Goal: Task Accomplishment & Management: Manage account settings

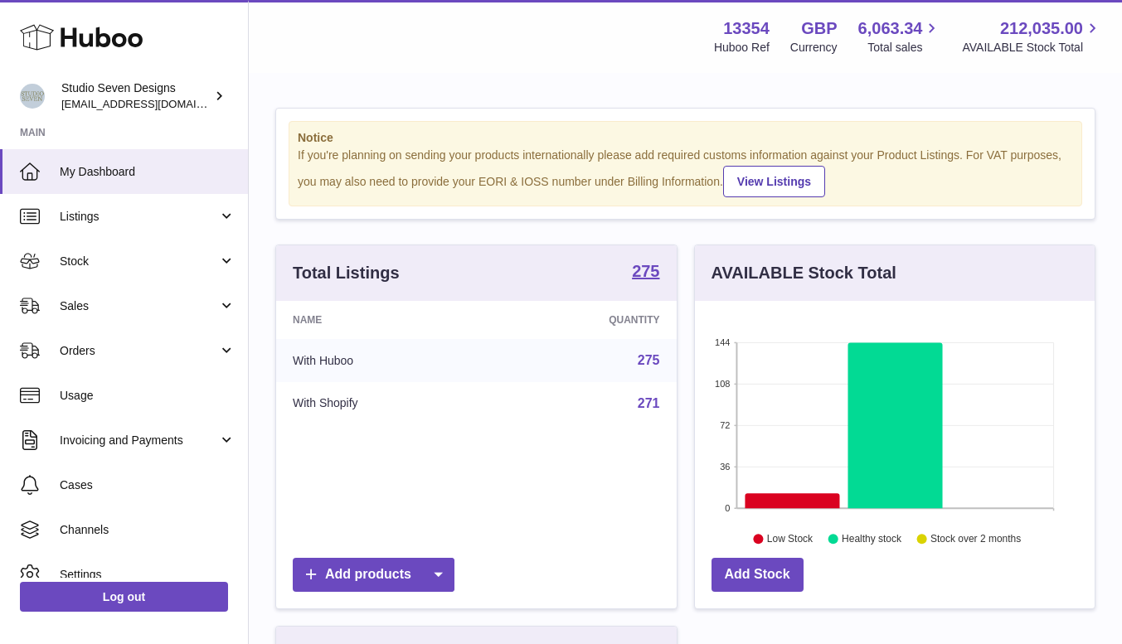
scroll to position [259, 400]
click at [119, 166] on span "My Dashboard" at bounding box center [148, 172] width 176 height 16
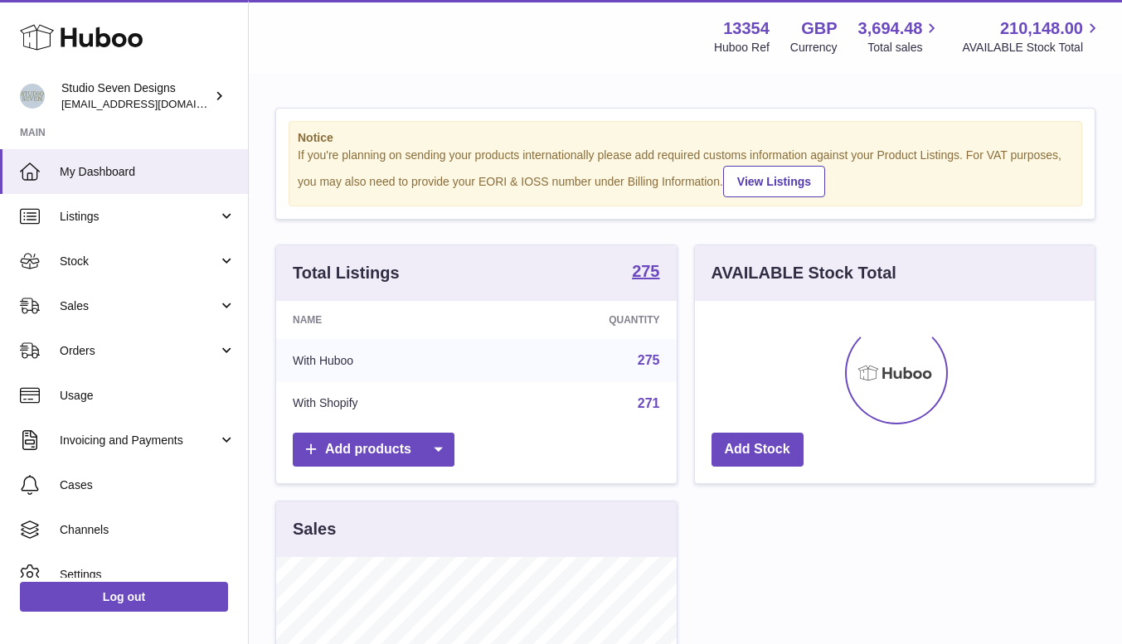
scroll to position [259, 400]
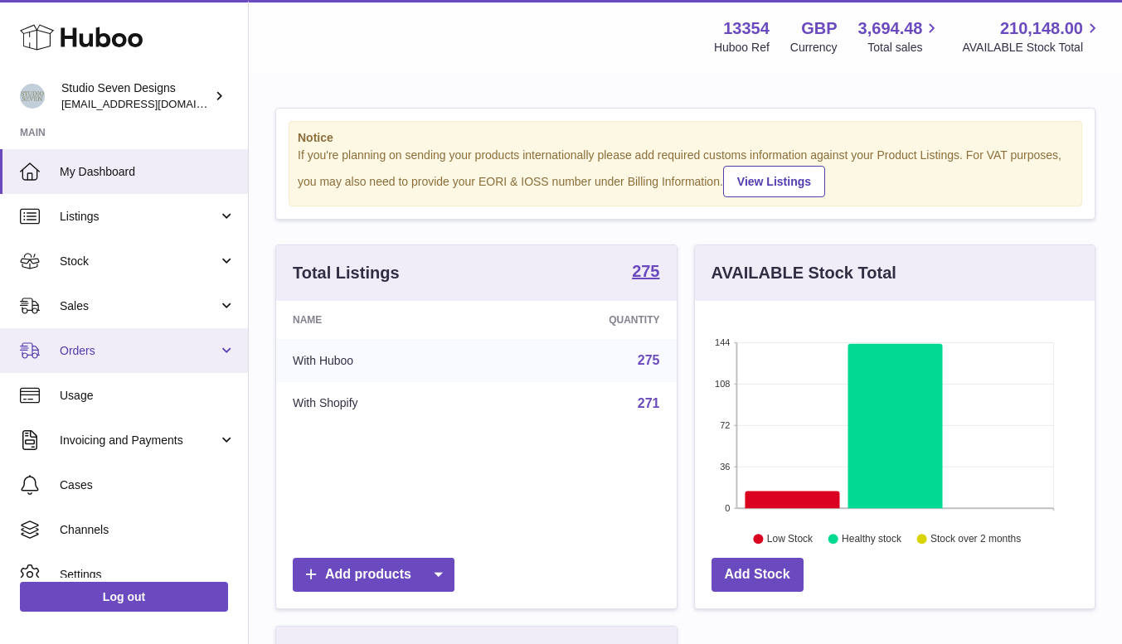
click at [123, 347] on span "Orders" at bounding box center [139, 351] width 158 height 16
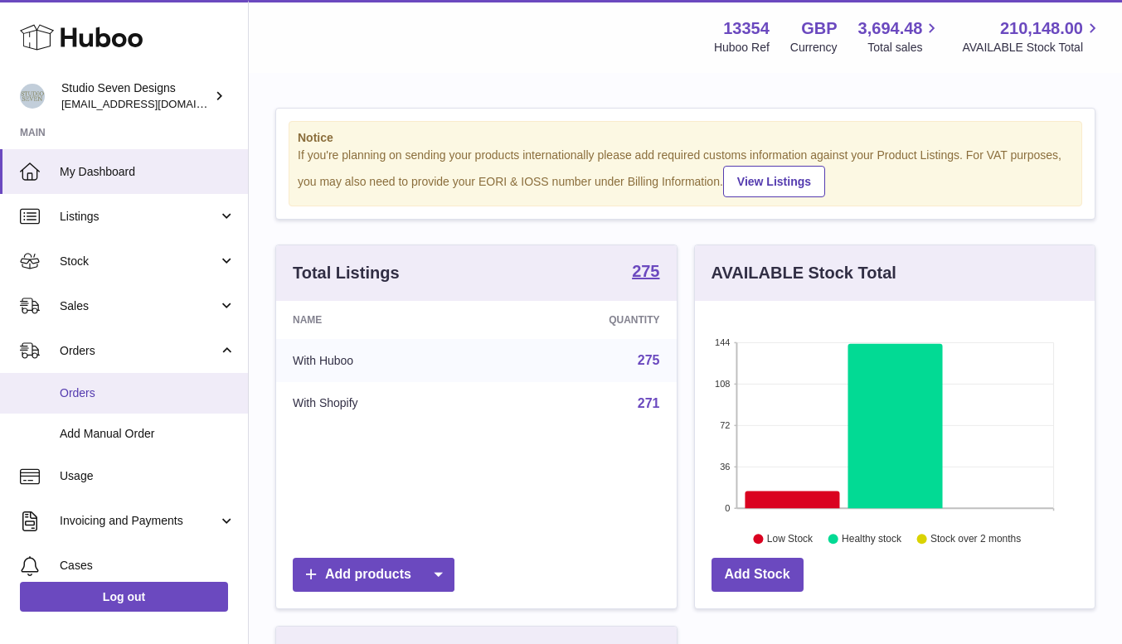
click at [105, 388] on span "Orders" at bounding box center [148, 394] width 176 height 16
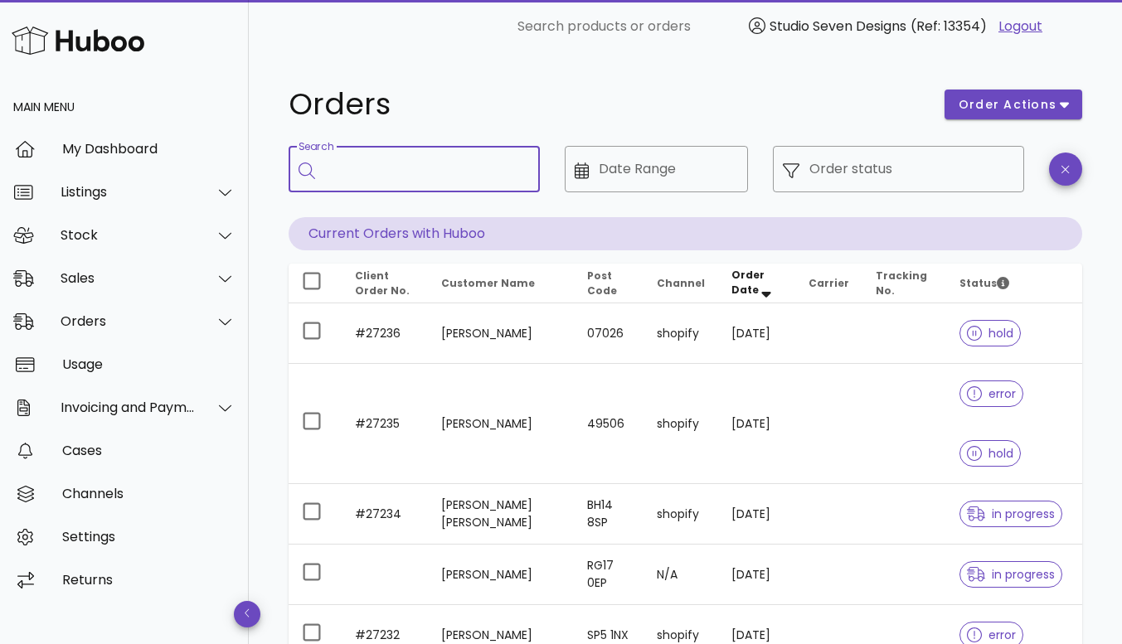
click at [400, 168] on input "Search" at bounding box center [426, 169] width 202 height 27
type input "*****"
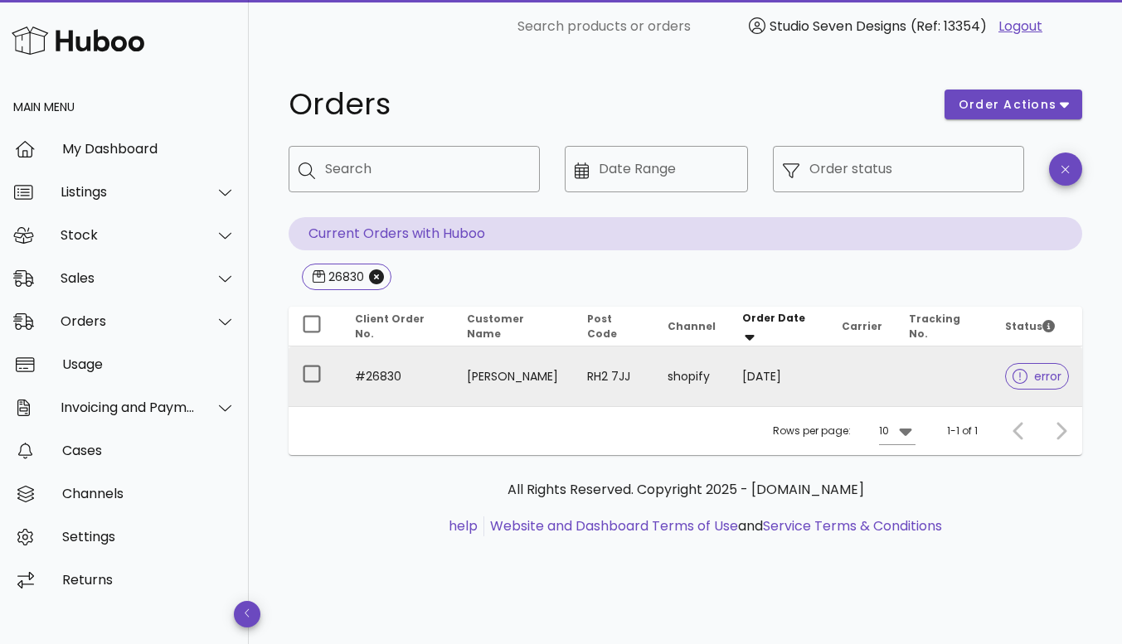
click at [940, 371] on td at bounding box center [944, 377] width 97 height 60
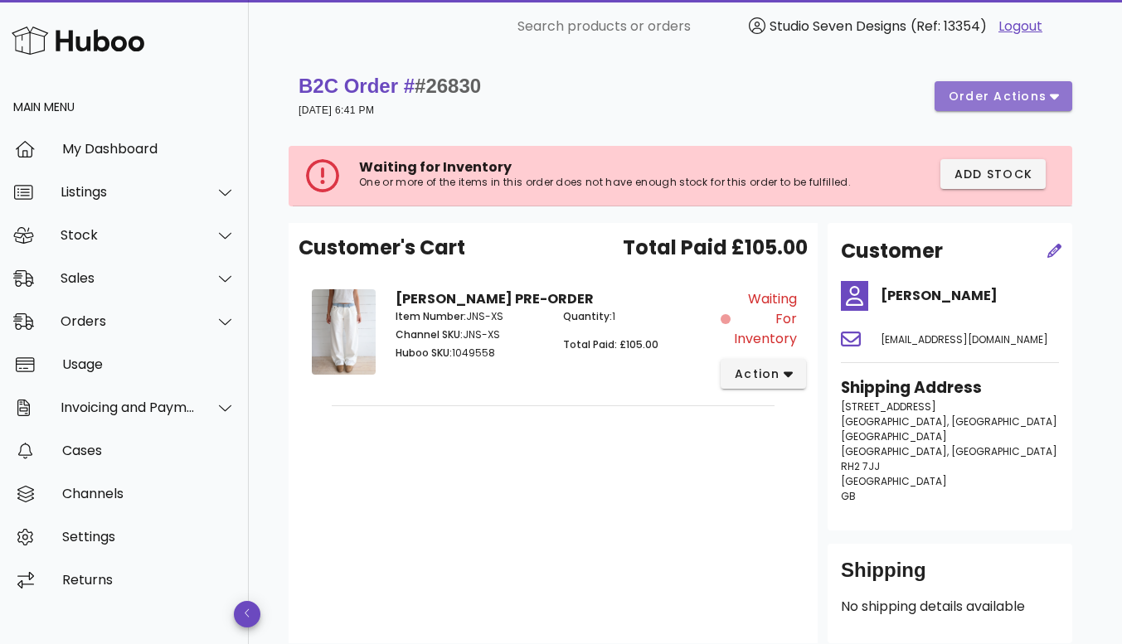
click at [1027, 91] on span "order actions" at bounding box center [998, 96] width 100 height 17
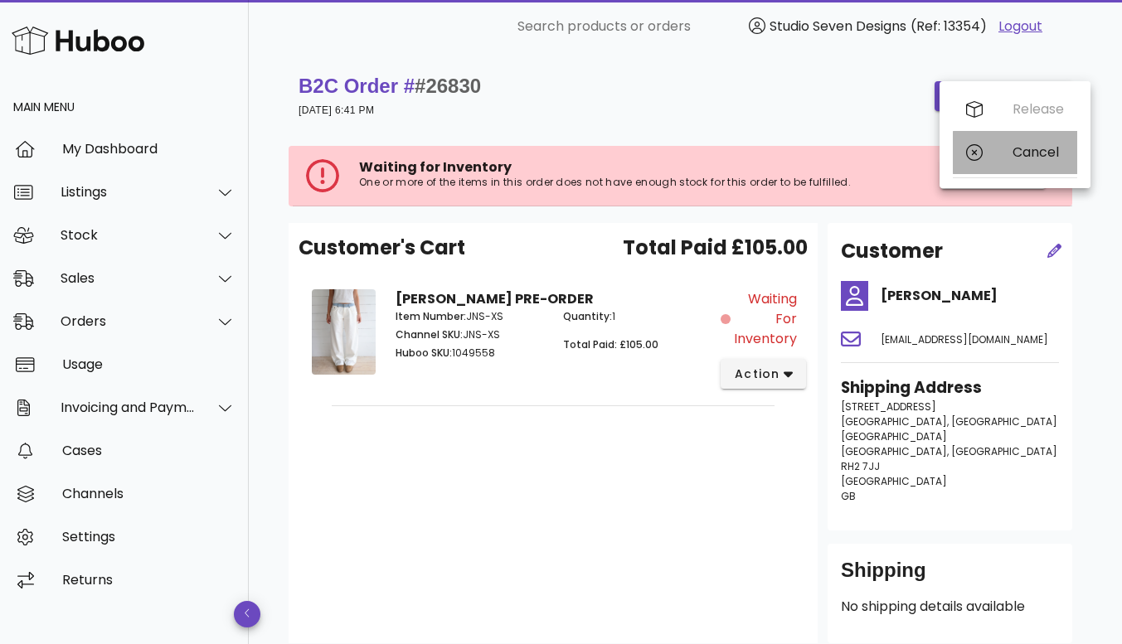
click at [1049, 152] on div "Cancel" at bounding box center [1037, 152] width 51 height 16
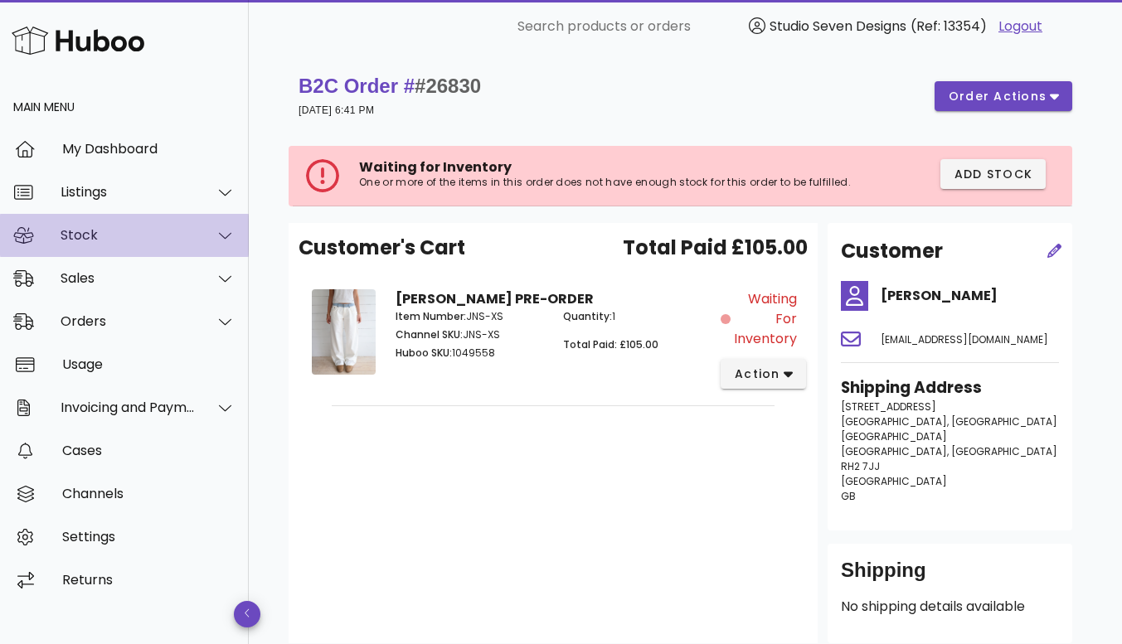
click at [75, 234] on div "Stock" at bounding box center [128, 235] width 135 height 16
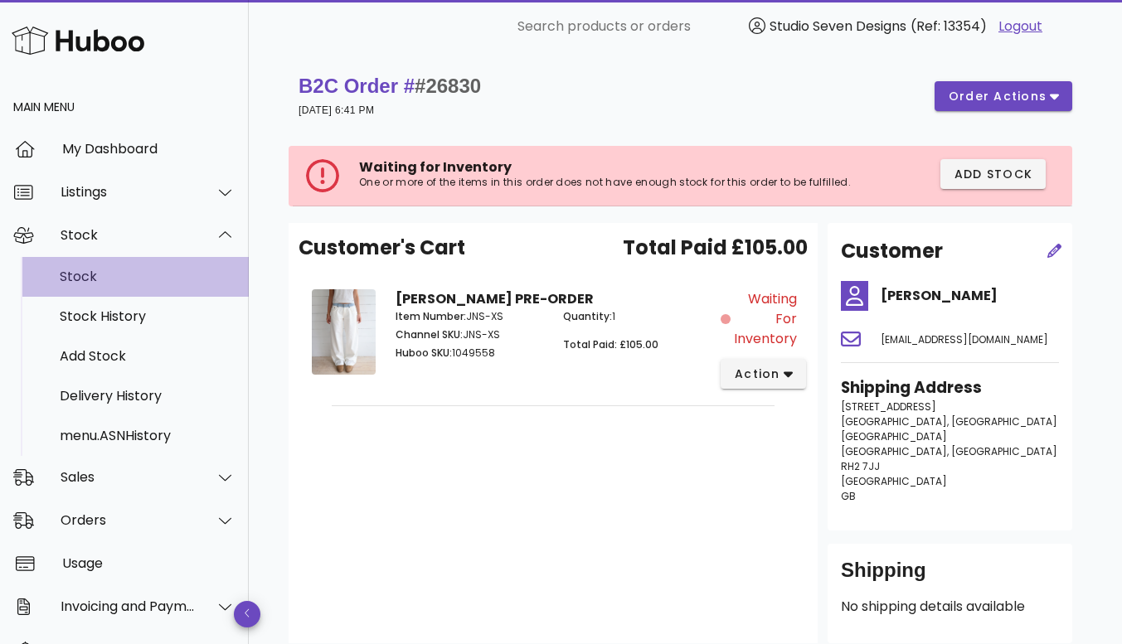
click at [71, 285] on div "Stock" at bounding box center [148, 277] width 176 height 36
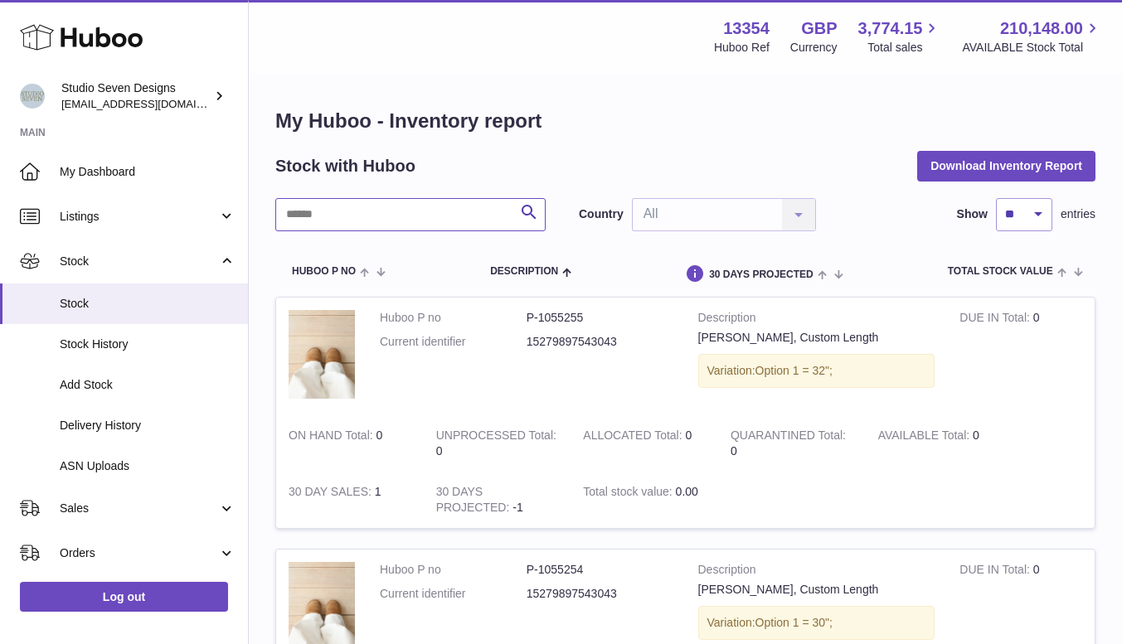
click at [371, 212] on input "text" at bounding box center [410, 214] width 270 height 33
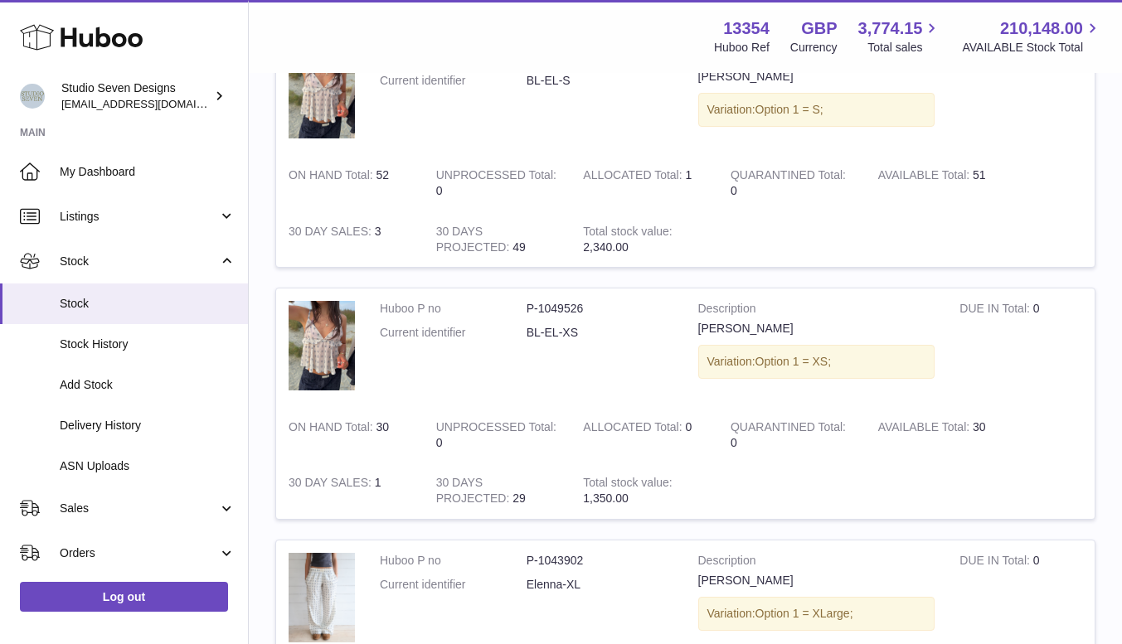
scroll to position [998, 0]
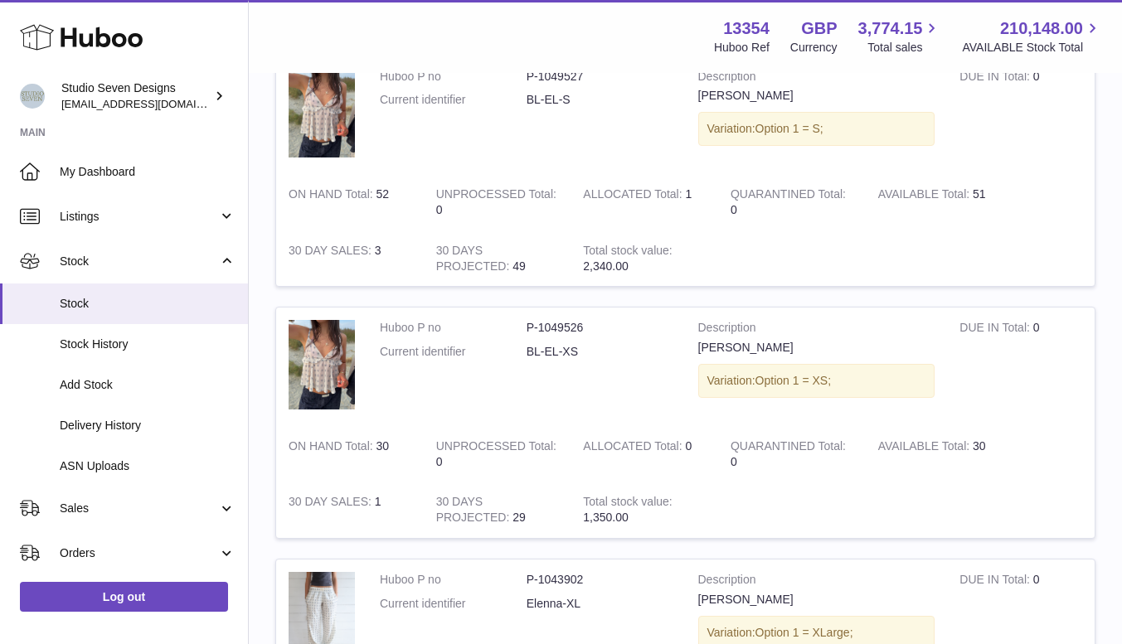
type input "******"
